Goal: Task Accomplishment & Management: Use online tool/utility

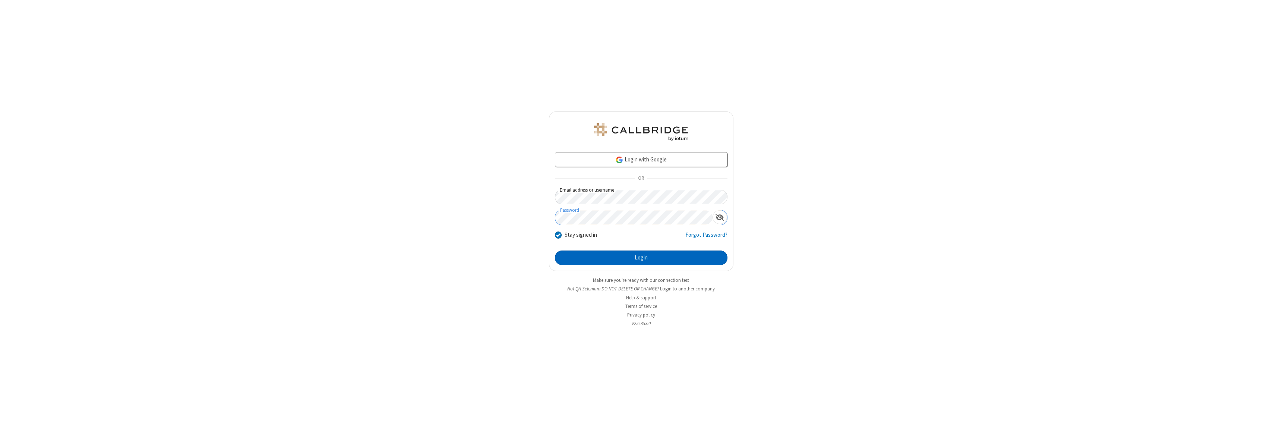
click at [641, 257] on button "Login" at bounding box center [641, 257] width 172 height 15
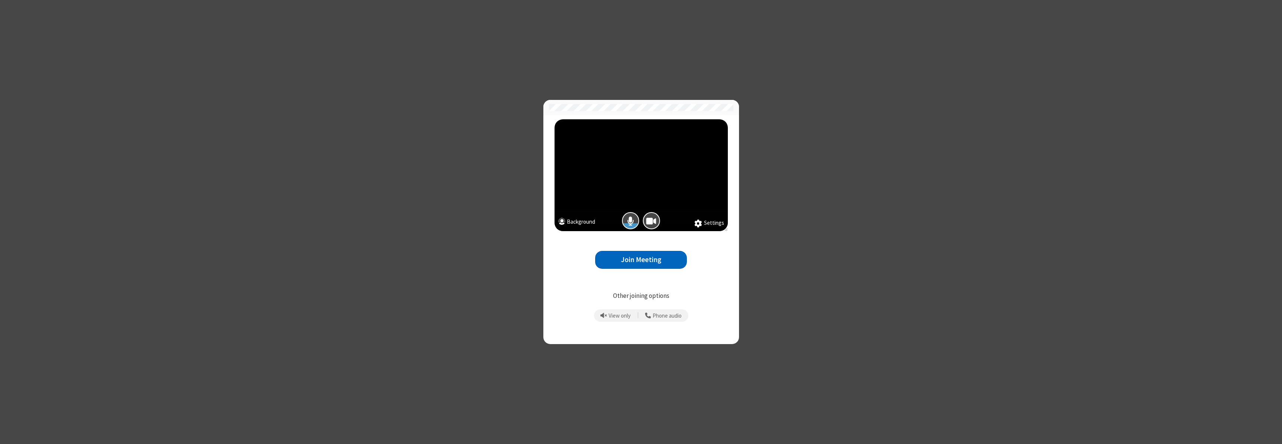
click at [641, 259] on button "Join Meeting" at bounding box center [641, 260] width 92 height 18
